Goal: Task Accomplishment & Management: Manage account settings

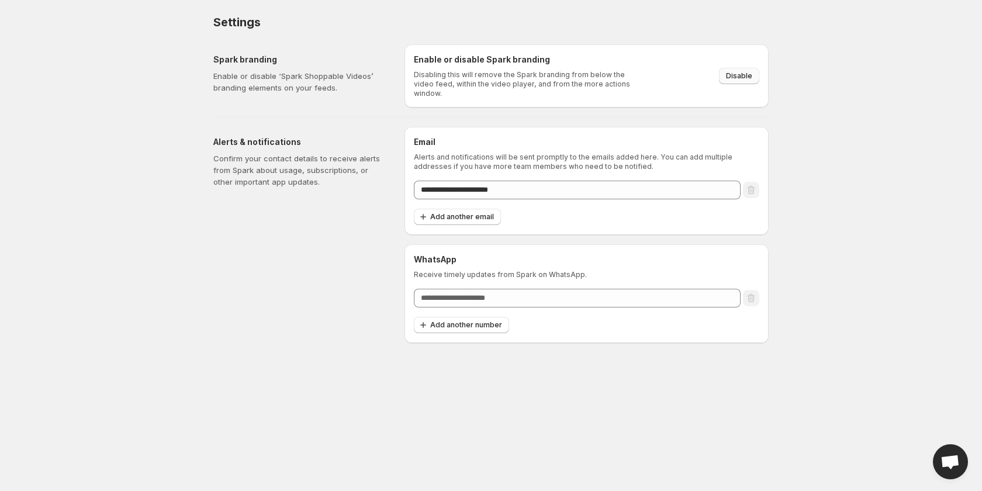
click at [744, 74] on span "Disable" at bounding box center [739, 75] width 26 height 9
